Goal: Navigation & Orientation: Go to known website

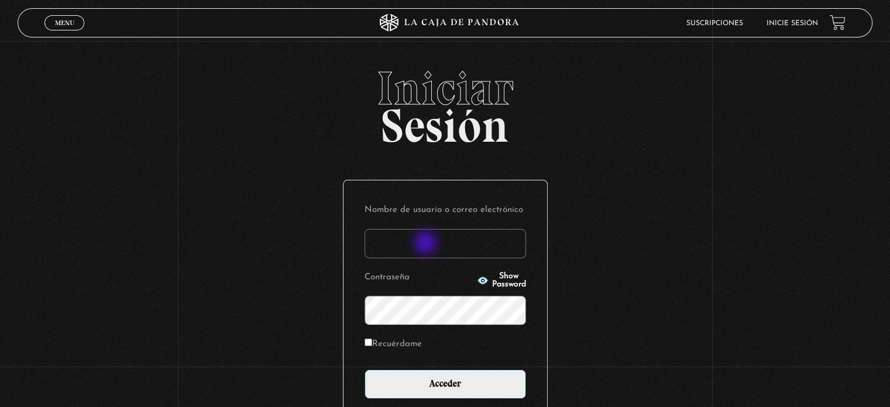
click at [428, 243] on input "Nombre de usuario o correo electrónico" at bounding box center [444, 243] width 161 height 29
type input "martha.0117@yahoo.es"
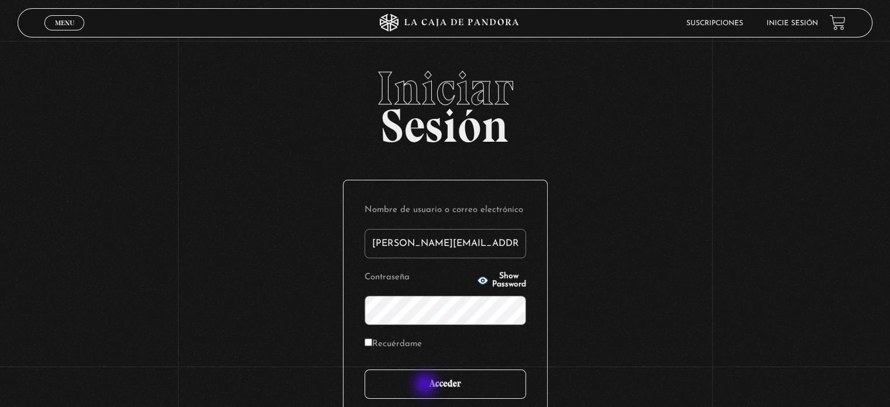
click at [426, 385] on input "Acceder" at bounding box center [444, 383] width 161 height 29
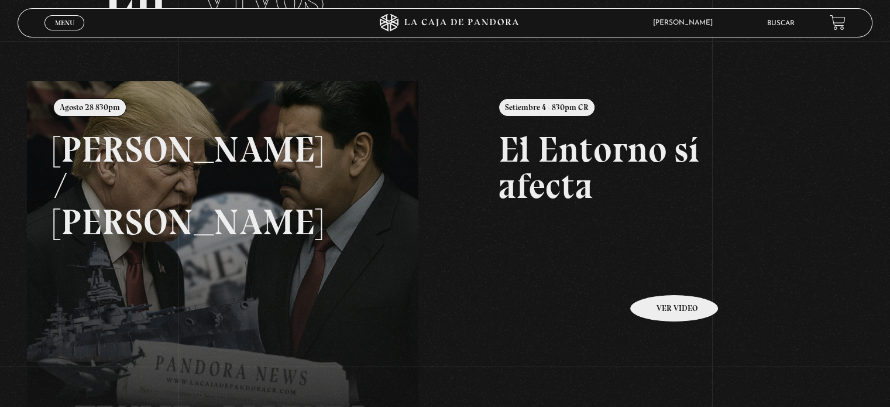
scroll to position [117, 0]
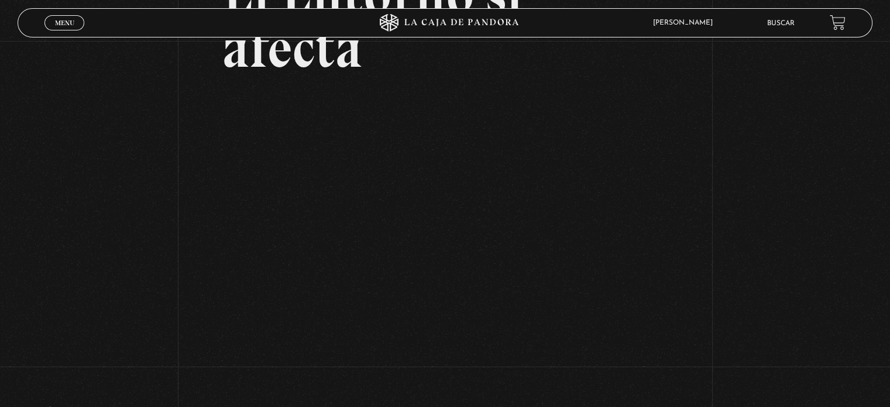
scroll to position [117, 0]
